Goal: Check status: Check status

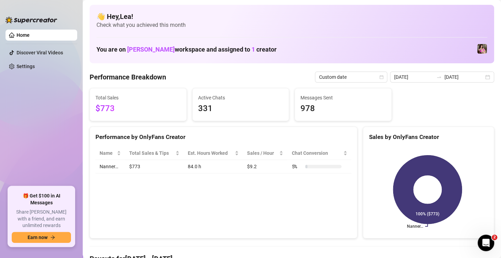
scroll to position [103, 0]
click at [483, 76] on icon "calendar" at bounding box center [485, 77] width 4 height 4
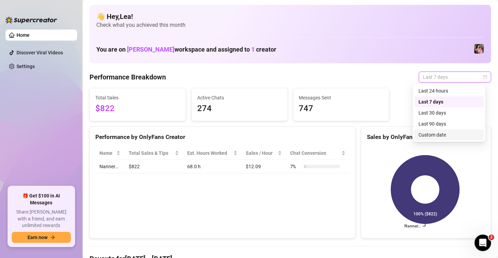
click at [448, 136] on div "Custom date" at bounding box center [449, 135] width 61 height 8
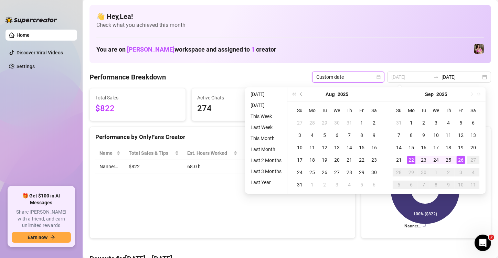
type input "2025-09-26"
click at [462, 160] on div "26" at bounding box center [461, 160] width 8 height 8
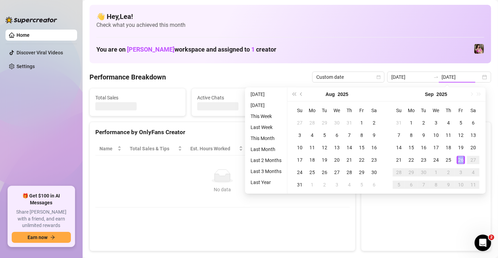
type input "2025-09-26"
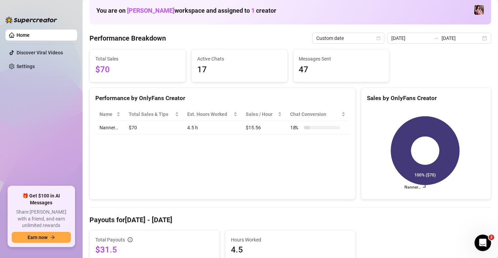
scroll to position [23, 0]
